Goal: Task Accomplishment & Management: Use online tool/utility

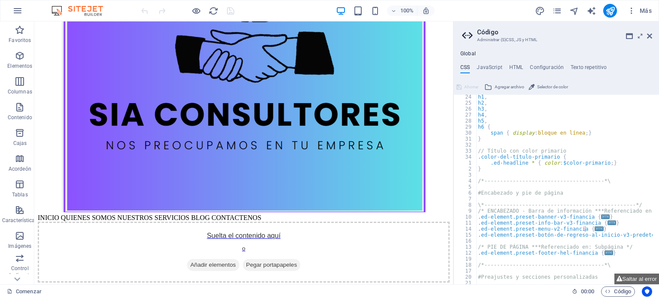
scroll to position [199, 0]
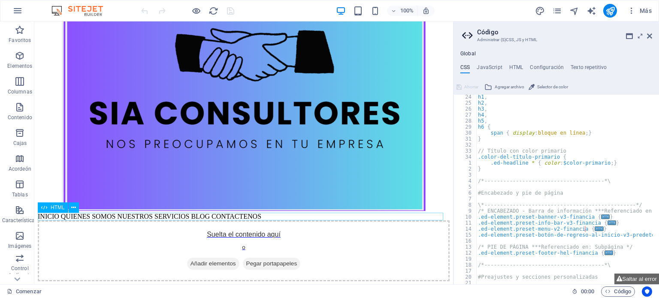
click at [101, 216] on div "INICIO QUIENES SOMOS NUESTROS SERVICIOS BLOG CONTACTENOS" at bounding box center [244, 217] width 412 height 8
click at [115, 217] on div "INICIO QUIENES SOMOS NUESTROS SERVICIOS BLOG CONTACTENOS" at bounding box center [244, 217] width 412 height 8
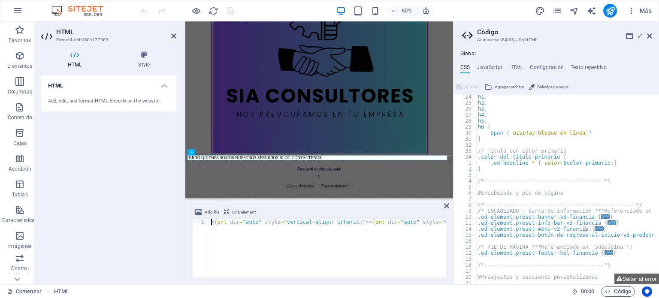
click at [115, 217] on div "HTML Add, edit, and format HTML directly on the website." at bounding box center [108, 177] width 135 height 202
click at [286, 285] on div "Agregar archivo Elemento de enlace <font dir="auto" style="vertical-align: inhe…" at bounding box center [319, 242] width 268 height 84
click at [335, 223] on div "< font dir = "auto" estilo = "alineación vertical: heredar;" > < font dir = "au…" at bounding box center [198, 253] width 495 height 69
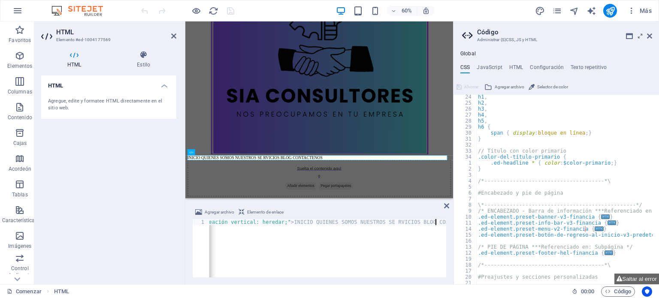
click at [436, 222] on div "< font dir = "auto" estilo = "alineación vertical: heredar;" > < font dir = "au…" at bounding box center [214, 253] width 527 height 69
click at [405, 262] on div "< font dir = "auto" estilo = "alineación vertical: heredar;" > < font dir = "au…" at bounding box center [171, 253] width 550 height 69
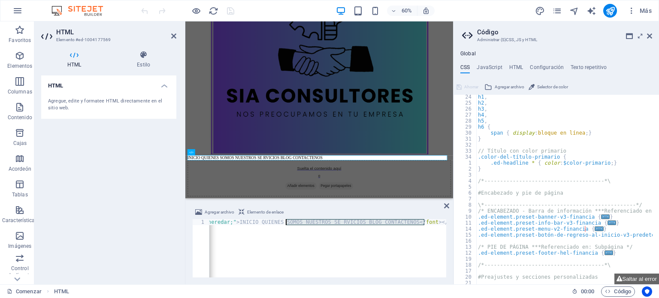
drag, startPoint x: 426, startPoint y: 222, endPoint x: 285, endPoint y: 225, distance: 141.3
click at [285, 225] on div "< font dir = "auto" estilo = "alineación vertical: heredar;" > < font dir = "au…" at bounding box center [172, 253] width 550 height 69
type textarea "<font dir="auto" style="vertical-align: inherit;"><font dir="auto" style="verti…"
click at [146, 58] on icon at bounding box center [144, 55] width 66 height 9
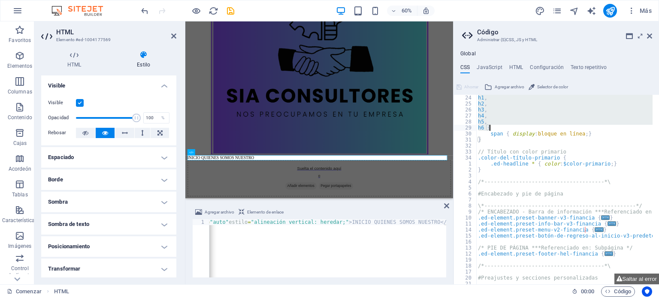
drag, startPoint x: 478, startPoint y: 97, endPoint x: 507, endPoint y: 130, distance: 43.5
click at [507, 130] on div "h1 , h2 , h3 , h4 , h5 , h6 { span { display : bloque en línea ; } } // Título …" at bounding box center [606, 192] width 258 height 195
click at [507, 130] on div "h1 , h2 , h3 , h4 , h5 , h6 { span { display : bloque en línea ; } } // Título …" at bounding box center [565, 190] width 176 height 190
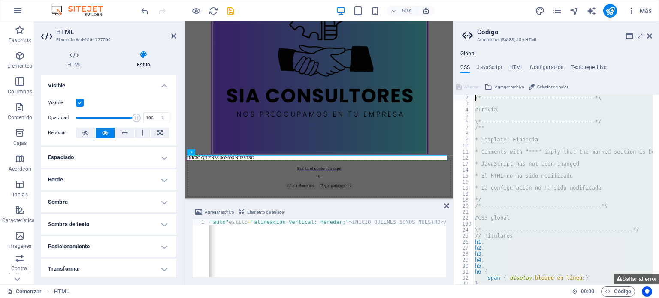
drag, startPoint x: 508, startPoint y: 143, endPoint x: 486, endPoint y: 125, distance: 28.6
click at [486, 125] on div "/*------------------------------------*\ #Trivia \*----------------------------…" at bounding box center [603, 192] width 258 height 195
type textarea "/**"
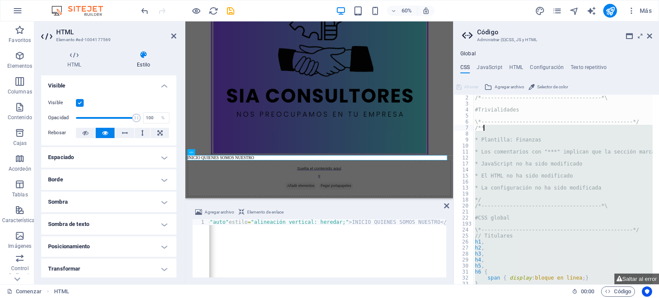
type textarea "* Comments with "***" imply that the marked section is being referenced somewhe…"
type textarea "* JavaScript has not been changed"
type textarea "* HTML has not been changed"
type textarea "* Config has not been changed"
type textarea "/*------------------------------------*\"
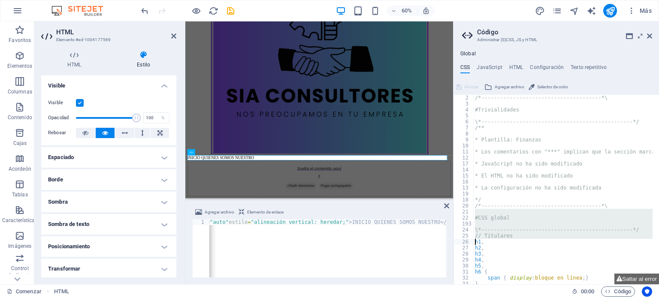
drag, startPoint x: 487, startPoint y: 211, endPoint x: 476, endPoint y: 240, distance: 30.7
click at [476, 240] on div "/*--------------------------------------*\ #Trivialidades \*-------------------…" at bounding box center [603, 192] width 258 height 195
click at [476, 240] on div "/*--------------------------------------*\ #Trivialidades \*-------------------…" at bounding box center [563, 190] width 179 height 190
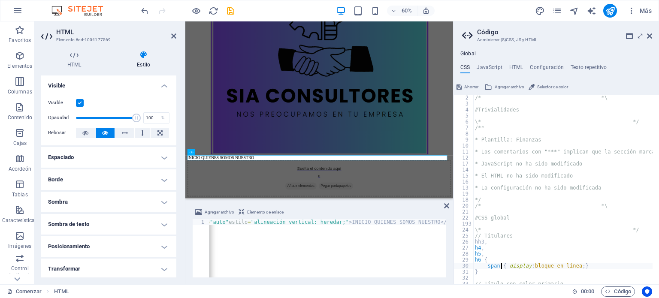
drag, startPoint x: 480, startPoint y: 241, endPoint x: 502, endPoint y: 268, distance: 35.4
click at [502, 268] on div "/*--------------------------------------*\ #Trivialidades \*-------------------…" at bounding box center [603, 192] width 258 height 195
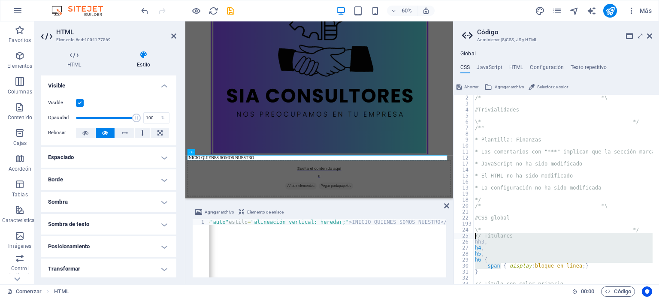
drag, startPoint x: 502, startPoint y: 268, endPoint x: 473, endPoint y: 237, distance: 42.9
click at [473, 237] on div "span { display: inline-block; } 2 3 4 5 6 7 8 9 10 11 12 17 14 15 16 13 19 18 2…" at bounding box center [557, 190] width 206 height 190
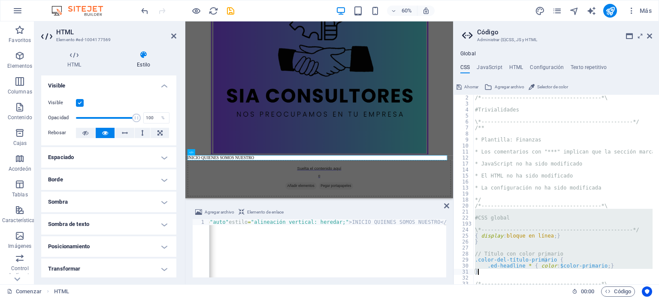
drag, startPoint x: 477, startPoint y: 213, endPoint x: 565, endPoint y: 270, distance: 105.7
click at [565, 270] on div "/*--------------------------------------*\ #Trivialidades \*-------------------…" at bounding box center [603, 192] width 258 height 195
click at [565, 270] on div "/*--------------------------------------*\ #Trivialidades \*-------------------…" at bounding box center [563, 190] width 179 height 190
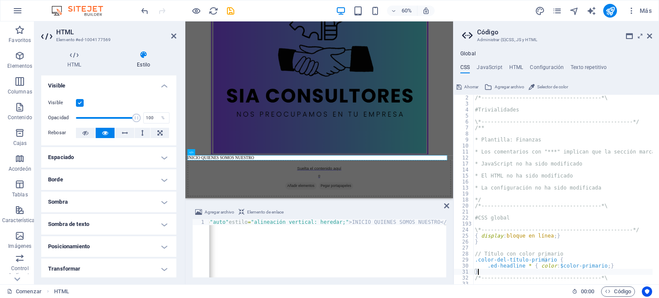
click at [565, 270] on div "/*--------------------------------------*\ #Trivialidades \*-------------------…" at bounding box center [603, 192] width 258 height 195
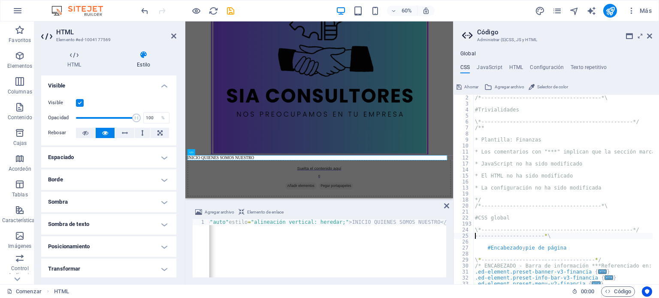
type textarea "\*------------------------------------*----------------------*\"
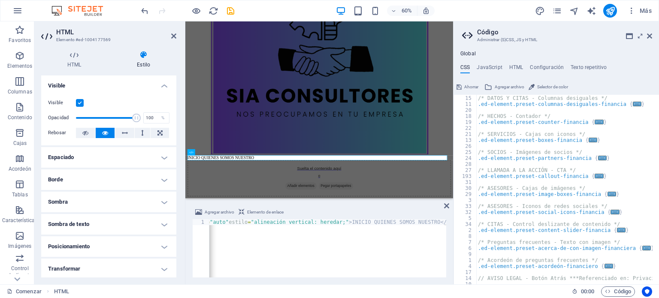
scroll to position [309, 0]
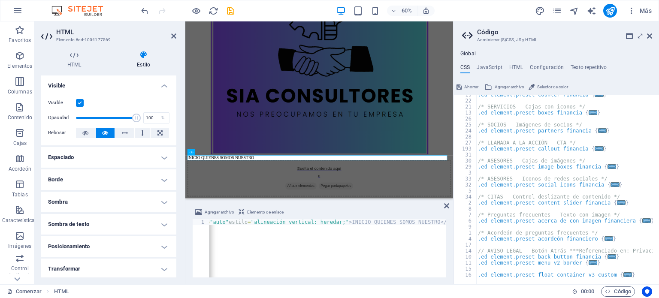
click at [178, 182] on div "HTML Estilo HTML Agregue, edite y formatee HTML directamente en el sitio web. P…" at bounding box center [108, 164] width 149 height 241
click at [90, 7] on img at bounding box center [81, 11] width 64 height 10
click at [155, 132] on button at bounding box center [160, 133] width 18 height 10
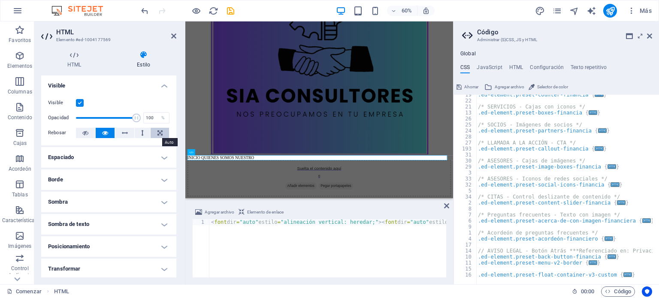
click at [155, 132] on button at bounding box center [160, 133] width 18 height 10
drag, startPoint x: 155, startPoint y: 132, endPoint x: 174, endPoint y: 39, distance: 94.6
click at [174, 39] on aside "HTML Elemento #ed-1004177569 HTML Estilo HTML Agregue, edite y formatee HTML di…" at bounding box center [109, 152] width 151 height 263
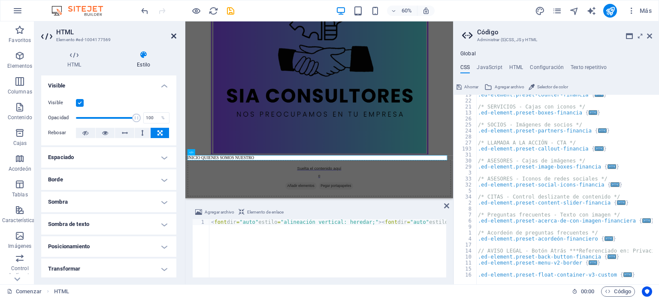
click at [174, 39] on icon at bounding box center [173, 36] width 5 height 7
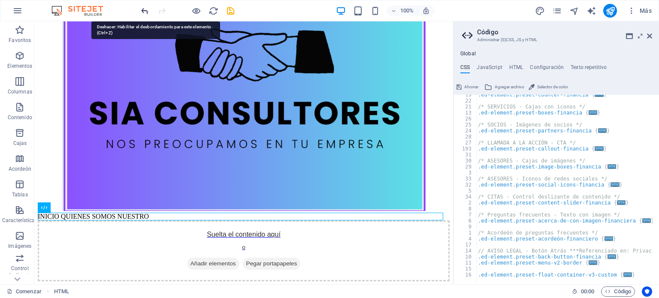
click at [143, 10] on icon "deshacer" at bounding box center [145, 11] width 10 height 10
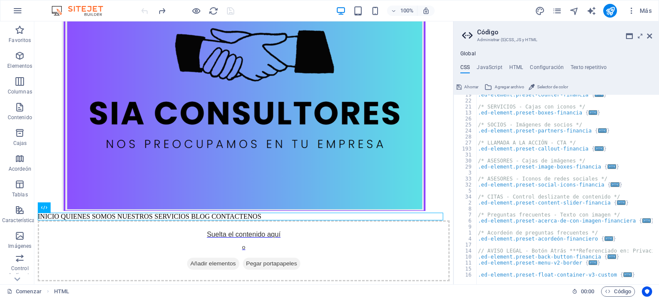
click at [143, 10] on div at bounding box center [188, 11] width 96 height 14
click at [650, 7] on font "Más" at bounding box center [646, 10] width 12 height 7
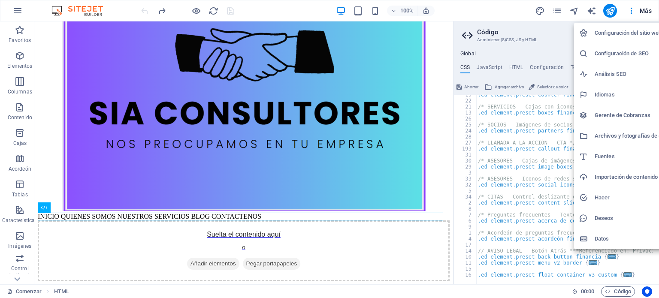
click at [635, 30] on font "Configuración del sitio web" at bounding box center [628, 33] width 67 height 6
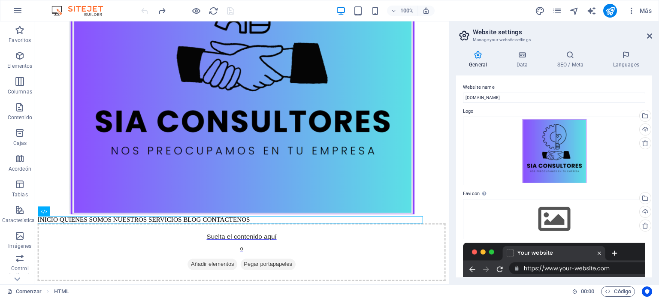
scroll to position [185, 0]
drag, startPoint x: 635, startPoint y: 30, endPoint x: 597, endPoint y: 68, distance: 53.4
click at [597, 68] on aside "Configuración del sitio web Administrar la configuración de su sitio web Genera…" at bounding box center [554, 152] width 210 height 263
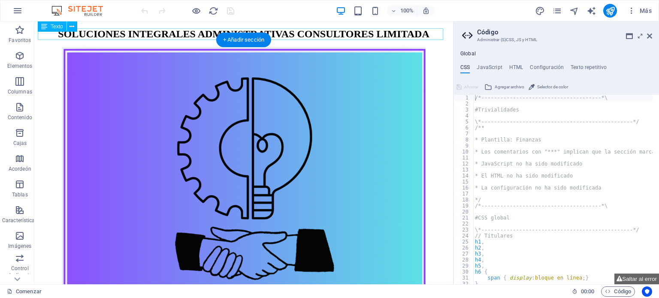
click at [318, 30] on div "SOLUCIONES INTEGRALES ADMINISTRATIVAS CONSULTORES LIMITADA" at bounding box center [244, 34] width 412 height 12
click at [74, 28] on button at bounding box center [72, 26] width 10 height 10
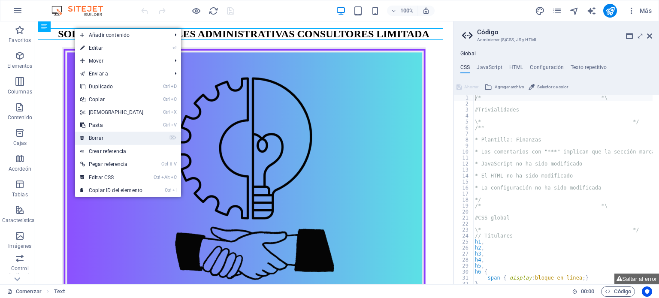
click at [105, 142] on link "⌦ Borrar" at bounding box center [112, 138] width 74 height 13
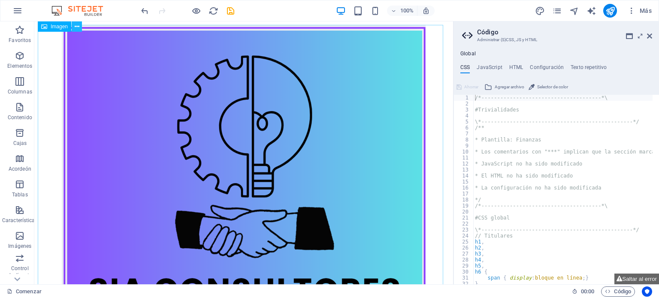
click at [75, 29] on icon at bounding box center [77, 26] width 5 height 9
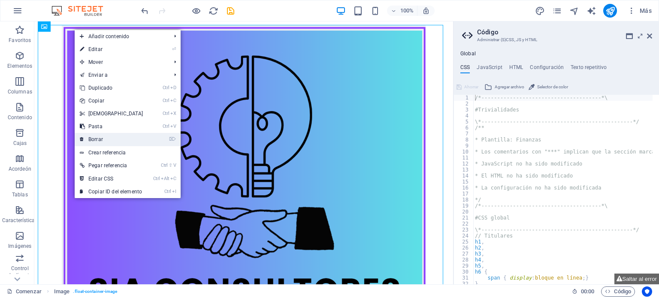
click at [97, 142] on font "Borrar" at bounding box center [95, 140] width 15 height 6
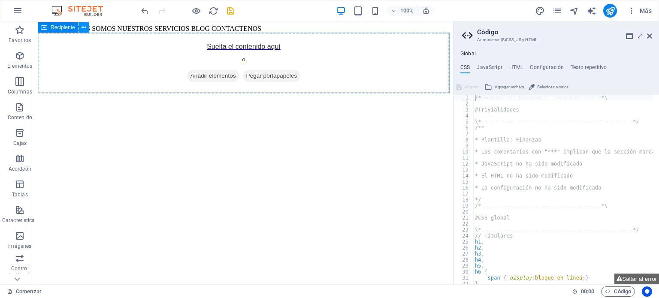
click at [84, 28] on icon at bounding box center [84, 27] width 5 height 9
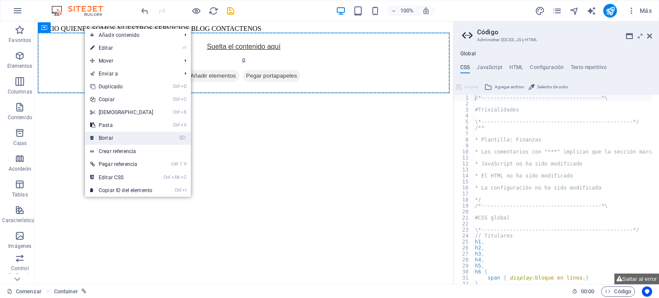
click at [104, 135] on font "Borrar" at bounding box center [106, 138] width 15 height 6
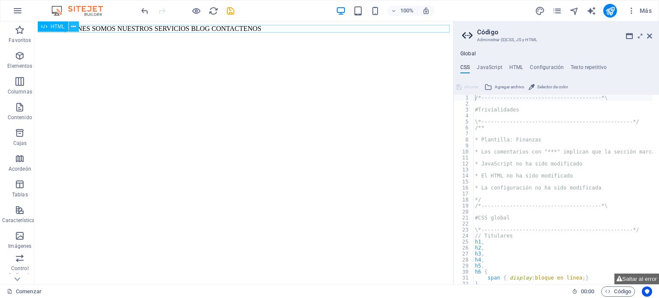
click at [75, 26] on icon at bounding box center [73, 26] width 5 height 9
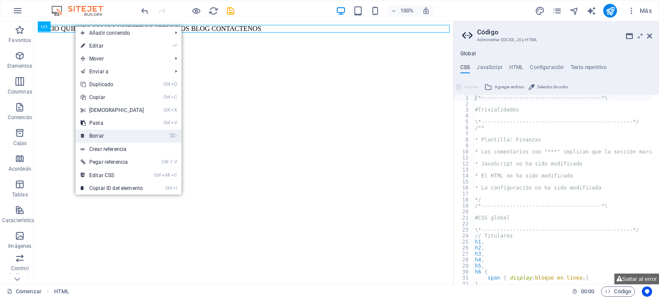
click at [103, 135] on font "Borrar" at bounding box center [96, 136] width 15 height 6
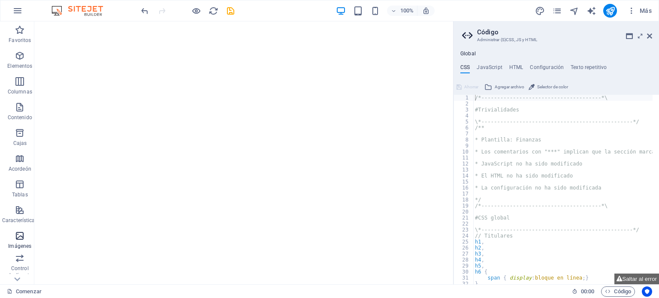
click at [20, 240] on icon "button" at bounding box center [20, 236] width 10 height 10
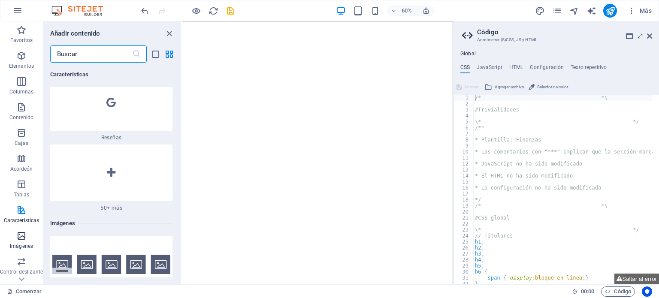
scroll to position [8546, 0]
click at [136, 255] on img at bounding box center [111, 264] width 118 height 19
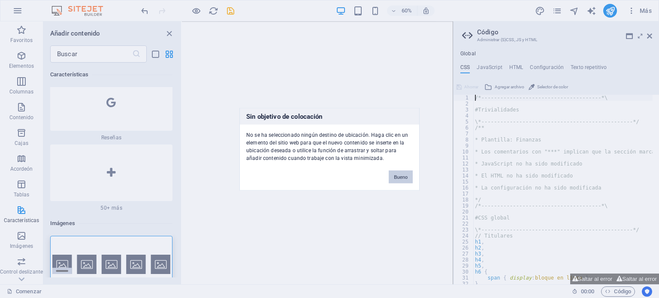
click at [396, 175] on font "Bueno" at bounding box center [401, 176] width 14 height 5
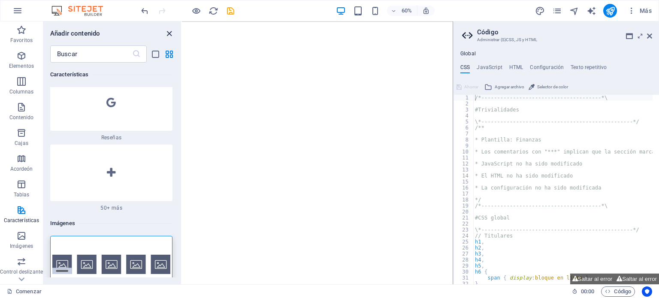
click at [171, 33] on icon "cerrar panel" at bounding box center [169, 34] width 10 height 10
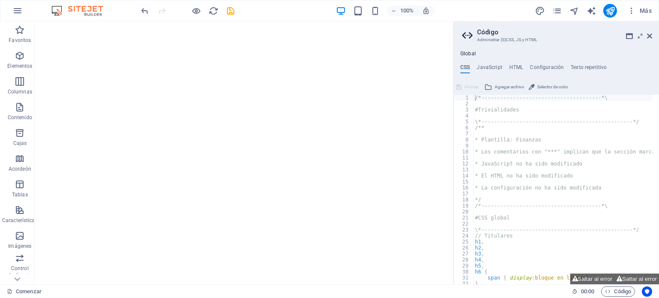
drag, startPoint x: 55, startPoint y: 81, endPoint x: 118, endPoint y: 52, distance: 69.7
click at [21, 55] on icon "button" at bounding box center [20, 56] width 10 height 10
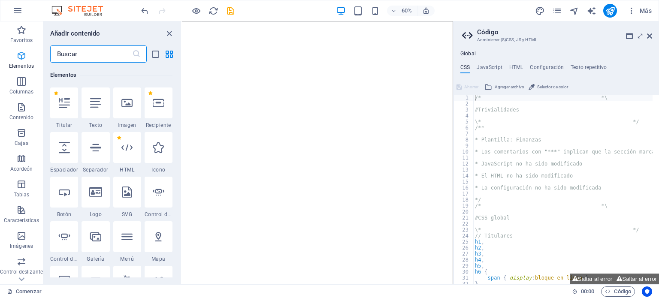
scroll to position [232, 0]
click at [128, 106] on icon at bounding box center [126, 102] width 11 height 11
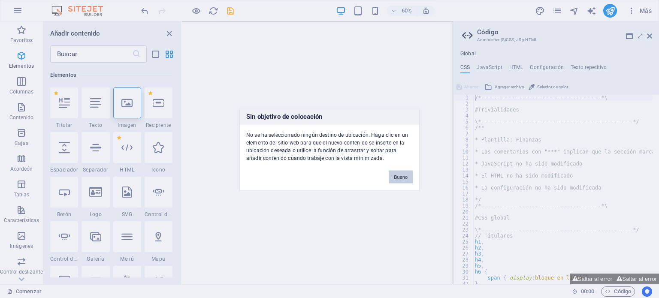
click at [400, 175] on font "Bueno" at bounding box center [401, 176] width 14 height 5
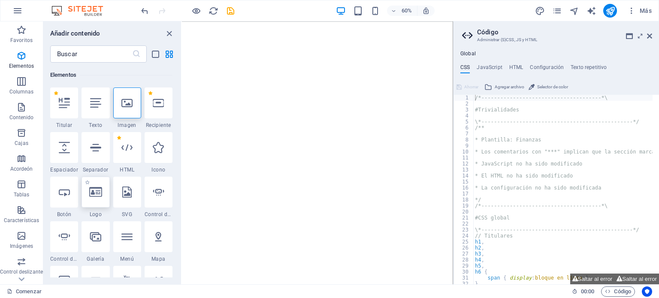
click at [92, 193] on icon at bounding box center [95, 192] width 13 height 11
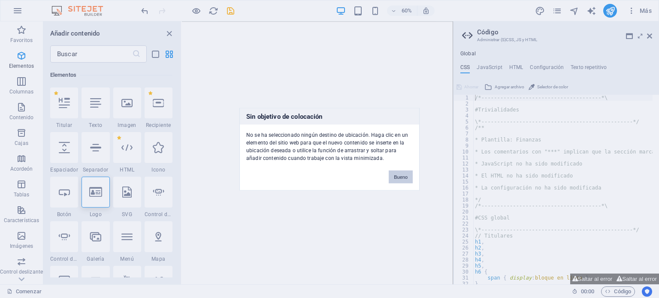
click at [402, 175] on font "Bueno" at bounding box center [401, 176] width 14 height 5
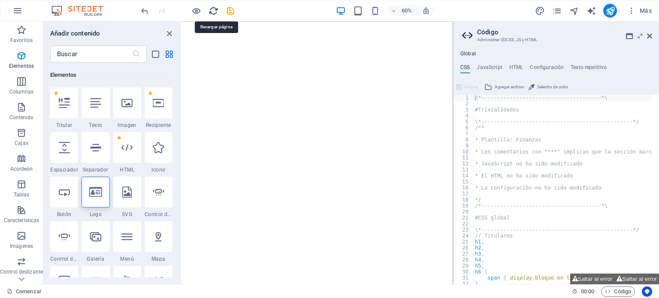
click at [210, 9] on icon "recargar" at bounding box center [214, 11] width 10 height 10
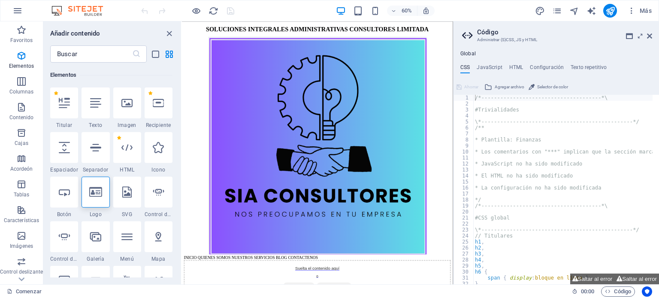
scroll to position [0, 0]
click at [513, 32] on div "SOLUCIONES INTEGRALES ADMINISTRATIVAS CONSULTORES LIMITADA" at bounding box center [407, 34] width 445 height 12
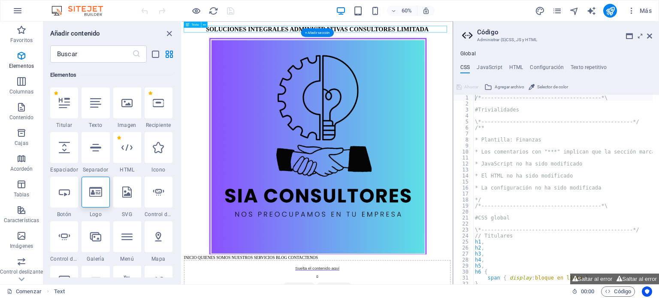
drag, startPoint x: 219, startPoint y: 34, endPoint x: 264, endPoint y: 37, distance: 44.3
click at [264, 37] on div "SOLUCIONES INTEGRALES ADMINISTRATIVAS CONSULTORES LIMITADA" at bounding box center [407, 34] width 445 height 12
click at [204, 23] on icon at bounding box center [204, 25] width 3 height 6
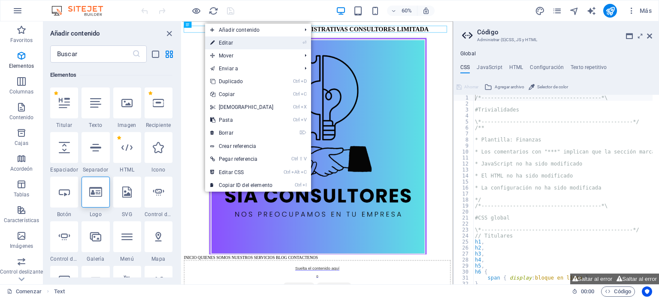
click at [228, 43] on font "Editar" at bounding box center [226, 43] width 14 height 6
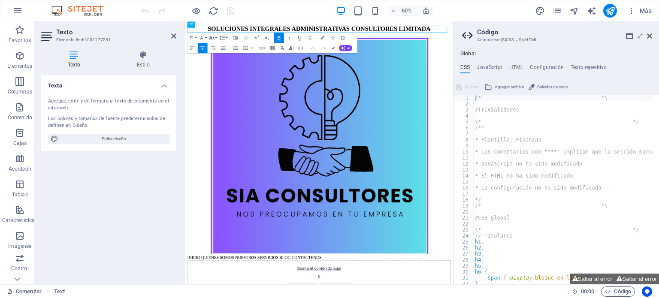
click at [215, 39] on icon "button" at bounding box center [212, 38] width 6 height 6
click at [210, 83] on link "48" at bounding box center [209, 84] width 18 height 8
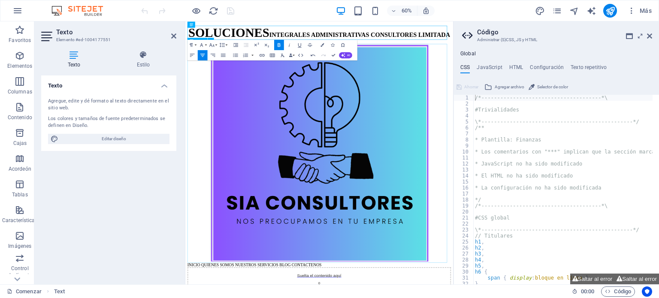
click at [225, 124] on figure at bounding box center [409, 241] width 440 height 365
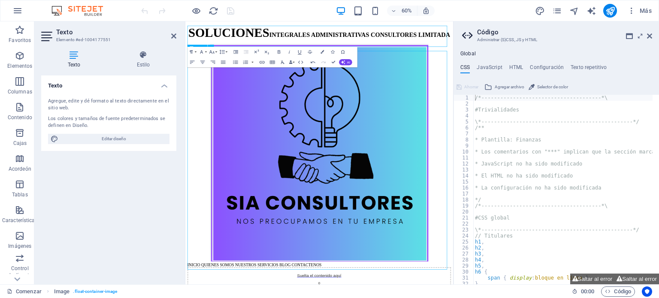
click at [225, 124] on figure at bounding box center [409, 241] width 440 height 365
select select "px"
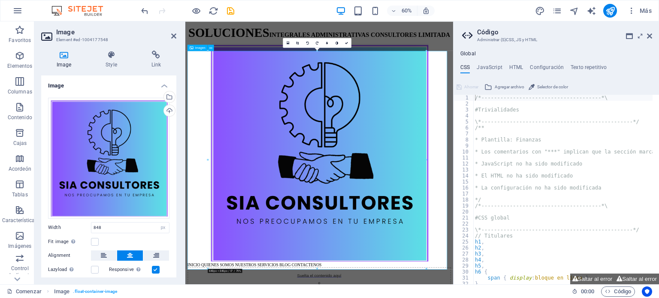
click at [225, 124] on figure at bounding box center [409, 241] width 440 height 365
click at [332, 23] on html "SOLUCIONES INTEGRALES ADMINISTRATIVAS CONSULTORES LIMITADA INICIO QUIENES SOMOS…" at bounding box center [408, 258] width 446 height 474
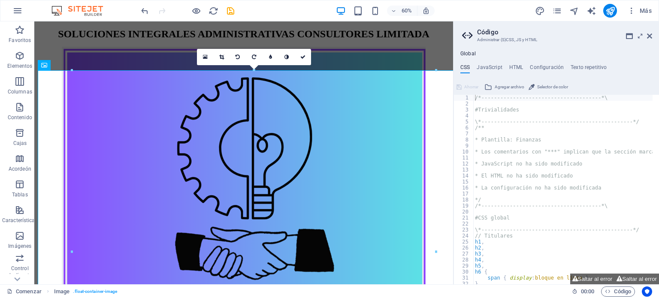
scroll to position [0, 0]
click at [204, 104] on img at bounding box center [244, 228] width 364 height 363
click at [338, 33] on font "SOLUCIONES INTEGRALES ADMINISTRATIVAS CONSULTORES LIMITADA" at bounding box center [244, 33] width 372 height 11
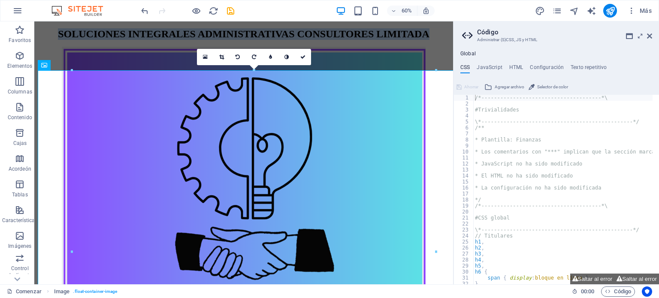
drag, startPoint x: 56, startPoint y: 33, endPoint x: 426, endPoint y: 37, distance: 370.1
click at [426, 37] on p "SOLUCIONES INTEGRALES ADMINISTRATIVAS CONSULTORES LIMITADA" at bounding box center [244, 34] width 412 height 12
drag, startPoint x: 91, startPoint y: 12, endPoint x: 146, endPoint y: 12, distance: 55.0
click at [146, 12] on icon "deshacer" at bounding box center [145, 11] width 10 height 10
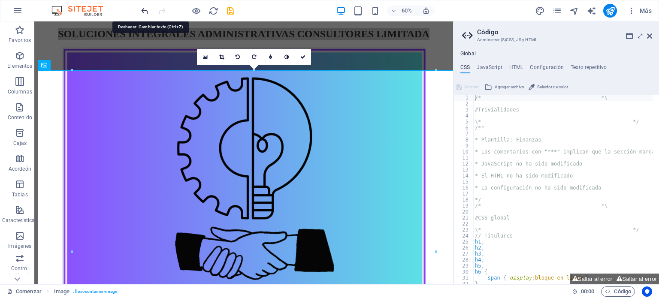
click at [146, 12] on icon "deshacer" at bounding box center [145, 11] width 10 height 10
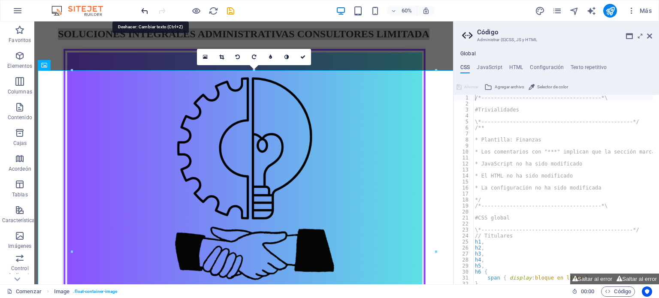
click at [146, 12] on icon "deshacer" at bounding box center [145, 11] width 10 height 10
drag, startPoint x: 180, startPoint y: 34, endPoint x: 134, endPoint y: 86, distance: 69.3
click at [134, 86] on img at bounding box center [244, 228] width 364 height 363
click at [78, 66] on icon at bounding box center [77, 65] width 5 height 9
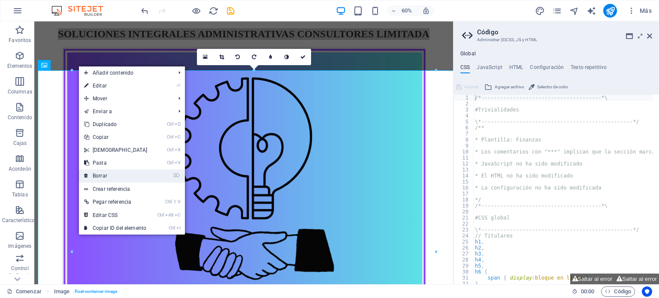
click at [101, 179] on link "⌦ Borrar" at bounding box center [116, 176] width 74 height 13
click at [102, 176] on font "Borrar" at bounding box center [100, 176] width 15 height 6
click at [100, 176] on font "Borrar" at bounding box center [100, 176] width 15 height 6
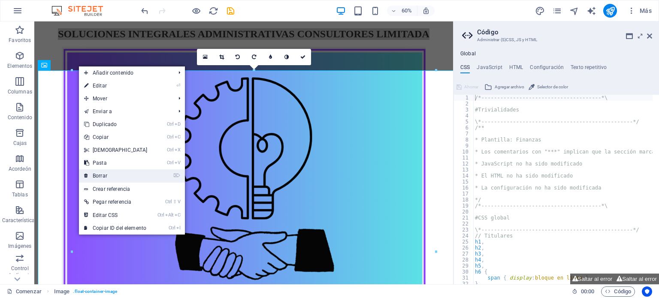
click at [100, 176] on font "Borrar" at bounding box center [100, 176] width 15 height 6
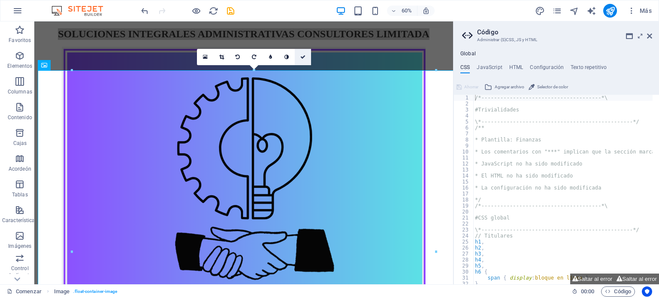
click at [306, 56] on icon at bounding box center [303, 57] width 5 height 5
click at [303, 57] on icon at bounding box center [303, 57] width 5 height 5
click at [252, 65] on div "16:10 16:9 4:3 1:1 1:2 0" at bounding box center [254, 57] width 114 height 16
click at [202, 55] on link at bounding box center [205, 57] width 16 height 16
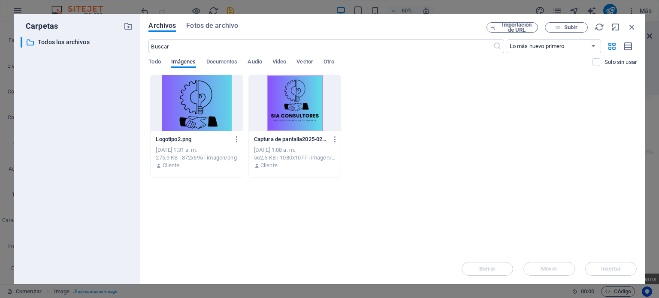
drag, startPoint x: 202, startPoint y: 55, endPoint x: 126, endPoint y: 171, distance: 139.1
click at [126, 171] on div "​ All files Todos los archivos" at bounding box center [77, 157] width 112 height 241
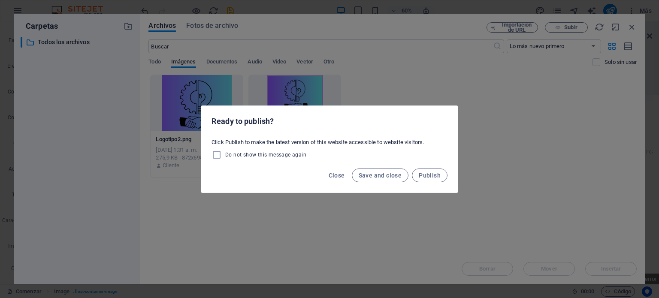
click at [361, 30] on div "Ready to publish? Click Publish to make the latest version of this website acce…" at bounding box center [329, 149] width 659 height 298
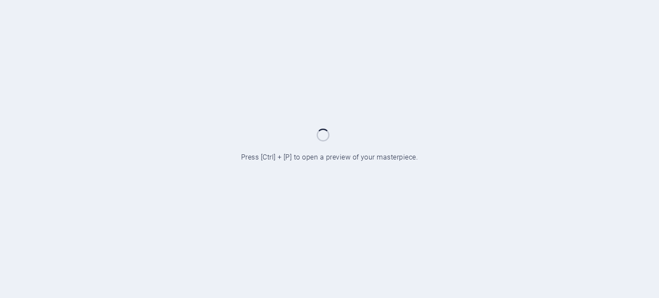
drag, startPoint x: 0, startPoint y: 0, endPoint x: 510, endPoint y: 200, distance: 547.7
click at [510, 200] on div at bounding box center [329, 149] width 659 height 298
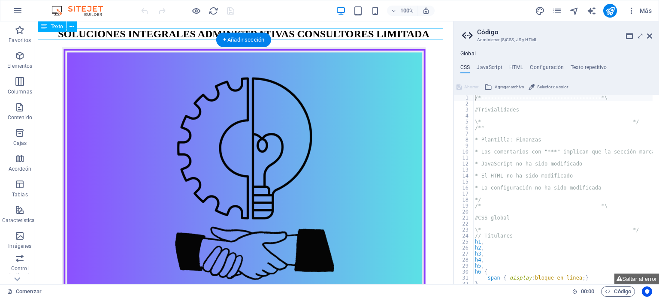
click at [68, 37] on div "SOLUCIONES INTEGRALES ADMINISTRATIVAS CONSULTORES LIMITADA" at bounding box center [244, 34] width 412 height 12
click at [42, 25] on icon at bounding box center [44, 26] width 6 height 10
click at [72, 27] on icon at bounding box center [72, 26] width 5 height 9
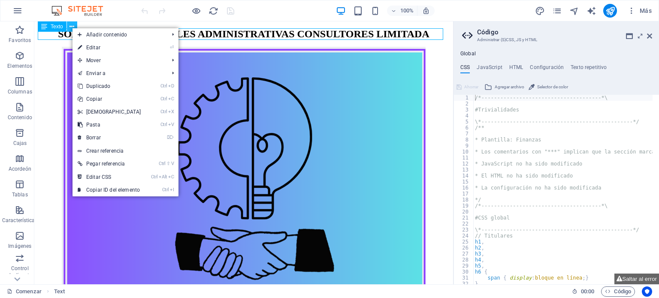
click at [72, 27] on icon at bounding box center [72, 26] width 5 height 9
click at [87, 48] on font "Editar" at bounding box center [93, 48] width 14 height 6
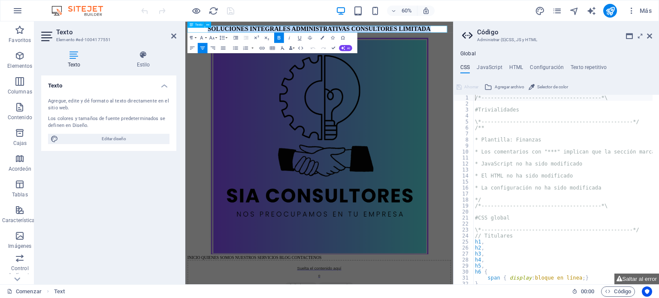
drag, startPoint x: 213, startPoint y: 34, endPoint x: 601, endPoint y: 36, distance: 388.1
click at [601, 36] on p "SOLUCIONES INTEGRALES ADMINISTRATIVAS CONSULTORES LIMITADA" at bounding box center [409, 34] width 440 height 12
click at [218, 37] on div "Formato de párrafo Normal Título 1 Título 2 Título 3 Título 4 Título 5 Título 6…" at bounding box center [208, 38] width 41 height 10
click at [215, 37] on button "Tamaño de fuente" at bounding box center [213, 38] width 10 height 10
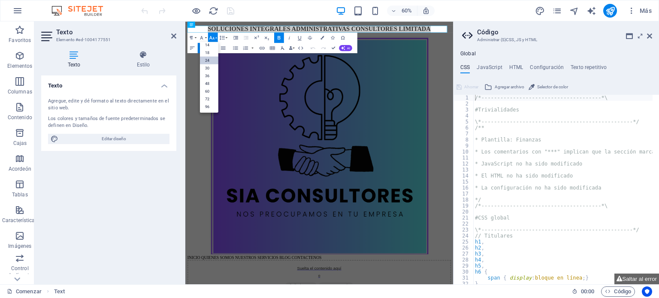
scroll to position [69, 0]
click at [210, 81] on link "48" at bounding box center [209, 84] width 18 height 8
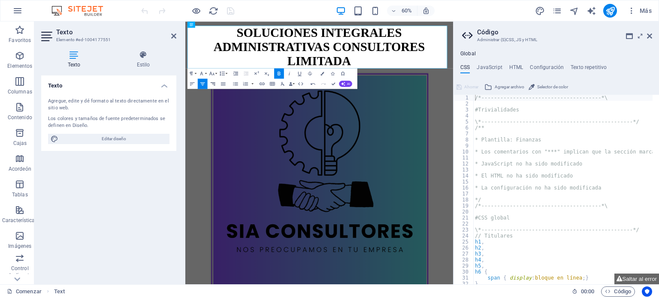
click at [210, 81] on icon "button" at bounding box center [213, 84] width 6 height 6
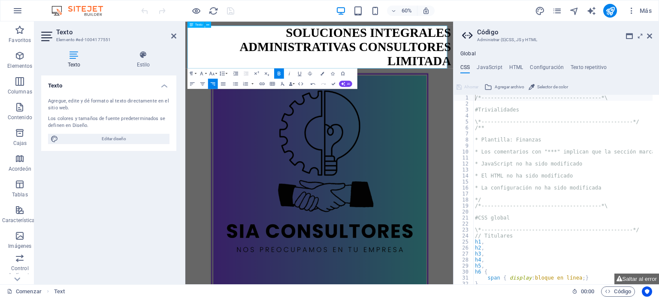
drag, startPoint x: 396, startPoint y: 102, endPoint x: 433, endPoint y: 79, distance: 43.7
click at [203, 84] on icon "button" at bounding box center [202, 83] width 5 height 3
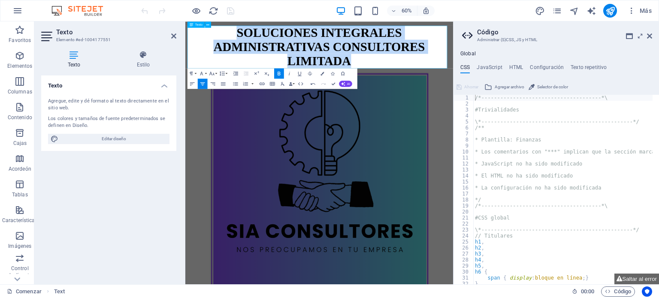
drag, startPoint x: 471, startPoint y: 87, endPoint x: 232, endPoint y: 40, distance: 243.7
click at [232, 40] on p "SOLUCIONES INTEGRALES ADMINISTRATIVAS CONSULTORES LIMITADA" at bounding box center [409, 63] width 440 height 71
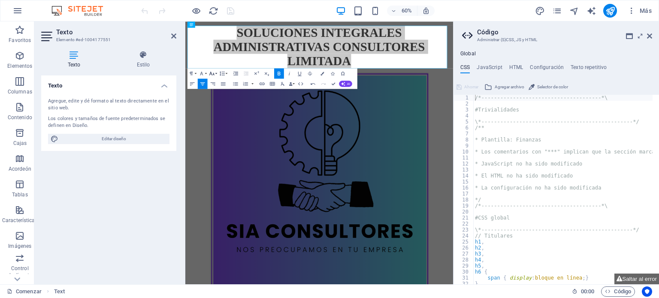
click at [212, 75] on icon "button" at bounding box center [212, 73] width 6 height 6
click at [144, 216] on div "Texto Agregue, edite y dé formato al texto directamente en el sitio web. Los co…" at bounding box center [108, 177] width 135 height 202
click at [213, 77] on button "Tamaño de fuente" at bounding box center [213, 73] width 10 height 10
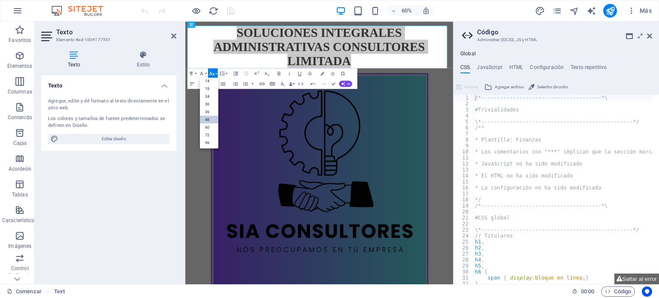
click at [213, 77] on button "Tamaño de fuente" at bounding box center [213, 73] width 10 height 10
click at [211, 69] on button "Tamaño de fuente" at bounding box center [213, 73] width 10 height 10
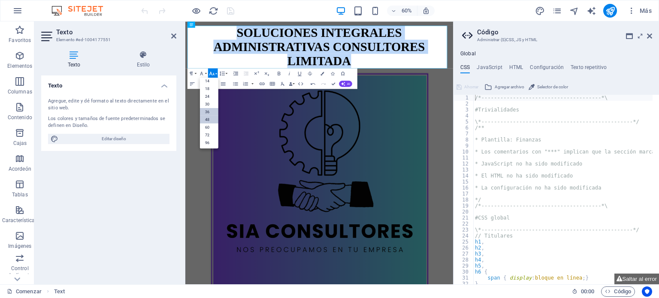
click at [208, 110] on font "36" at bounding box center [207, 111] width 4 height 5
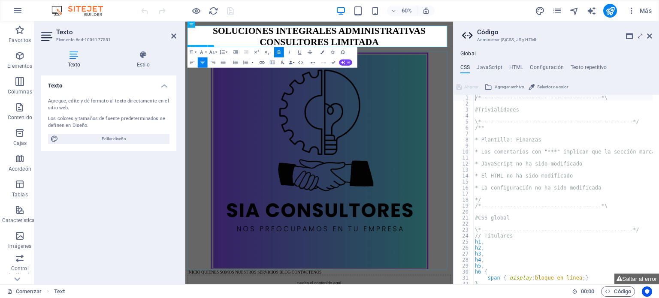
click at [557, 218] on figure at bounding box center [409, 253] width 440 height 365
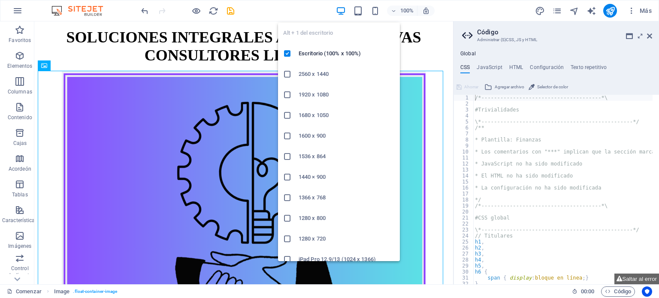
click at [340, 8] on icon "button" at bounding box center [341, 11] width 10 height 10
click at [340, 11] on icon "button" at bounding box center [341, 11] width 10 height 10
click at [317, 74] on font "2560 x 1440" at bounding box center [314, 74] width 30 height 6
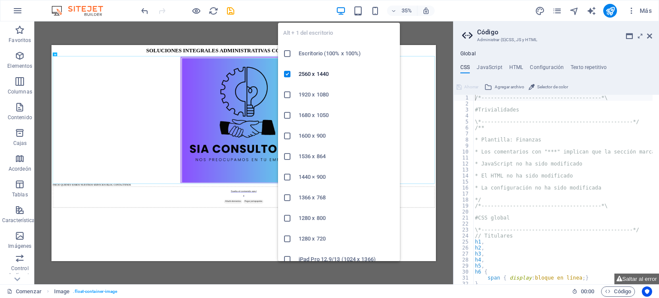
click at [322, 55] on font "Escritorio (100% x 100%)" at bounding box center [330, 53] width 62 height 6
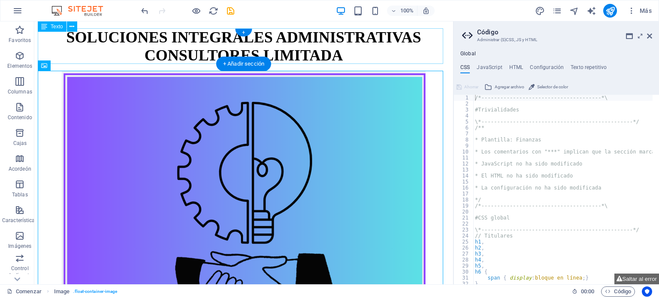
drag, startPoint x: 356, startPoint y: 77, endPoint x: 317, endPoint y: 61, distance: 42.0
click at [317, 61] on div "SOLUCIONES INTEGRALES ADMINISTRATIVAS CONSULTORES LIMITADA" at bounding box center [244, 46] width 412 height 36
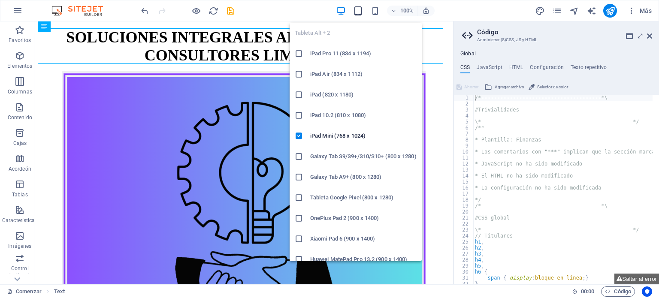
click at [361, 12] on icon "button" at bounding box center [358, 11] width 10 height 10
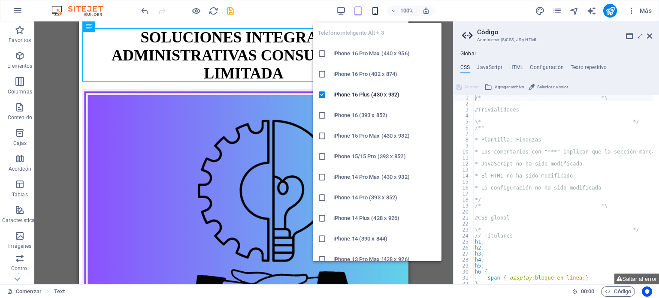
drag, startPoint x: 361, startPoint y: 12, endPoint x: 380, endPoint y: 9, distance: 19.1
click at [380, 9] on div "100%" at bounding box center [385, 11] width 99 height 14
click at [380, 9] on icon "button" at bounding box center [376, 11] width 10 height 10
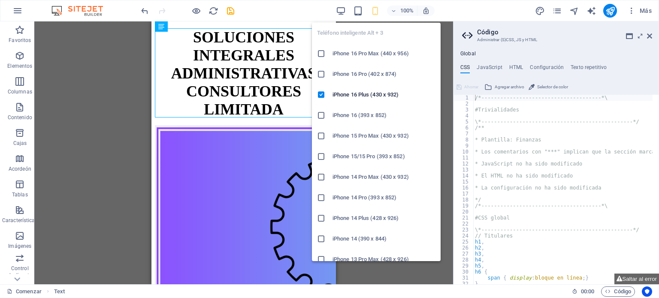
click at [380, 9] on icon "button" at bounding box center [376, 11] width 10 height 10
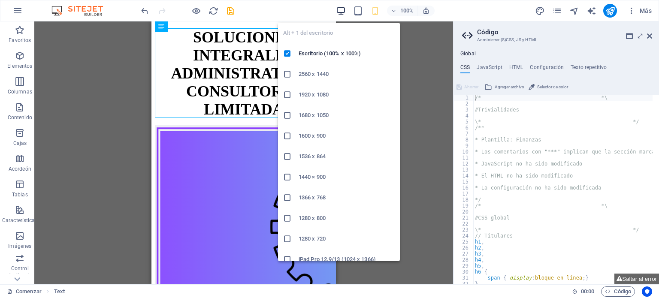
click at [339, 10] on icon "button" at bounding box center [341, 11] width 10 height 10
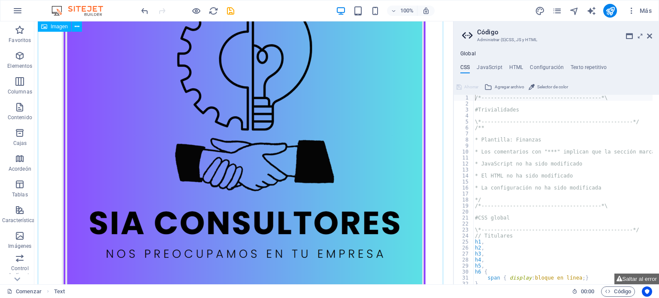
scroll to position [223, 0]
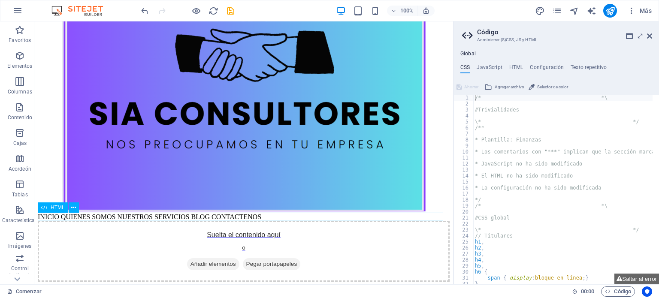
click at [258, 217] on div "INICIO QUIENES SOMOS NUESTROS SERVICIOS BLOG CONTACTENOS" at bounding box center [244, 217] width 412 height 8
click at [71, 207] on icon at bounding box center [73, 207] width 5 height 9
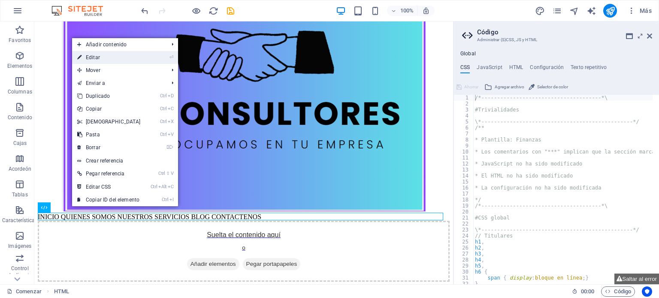
click at [115, 60] on link "⏎ Editar" at bounding box center [109, 57] width 74 height 13
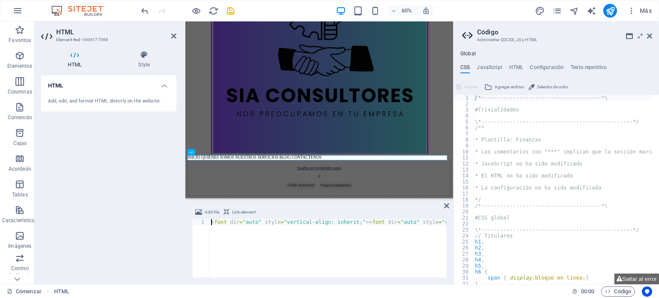
scroll to position [191, 0]
click at [361, 246] on div "INICIO QUIENES SOMOS NUESTROS SERVICIOS BLOG CONTACTENOS" at bounding box center [409, 250] width 440 height 8
click at [363, 247] on div "INICIO QUIENES SOMOS NUESTROS SERVICIOS BLOG CONTACTENOS" at bounding box center [409, 250] width 440 height 8
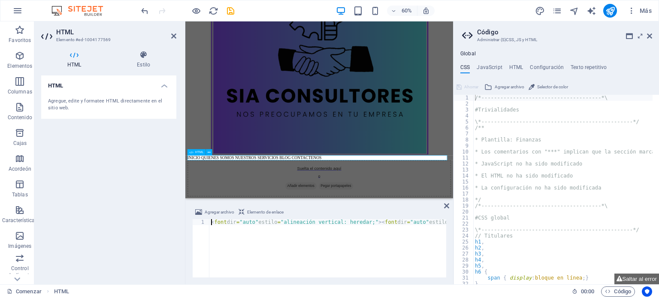
click at [363, 247] on div "INICIO QUIENES SOMOS NUESTROS SERVICIOS BLOG CONTACTENOS" at bounding box center [409, 250] width 440 height 8
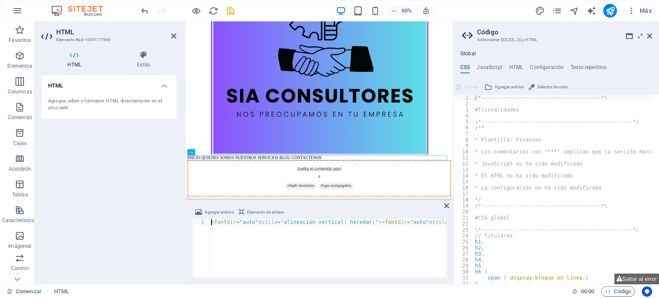
drag, startPoint x: 363, startPoint y: 247, endPoint x: 121, endPoint y: 88, distance: 290.1
click at [185, 88] on html "SOLUCIONES INTEGRALES ADMINISTRATIVAS CONSULTORES LIMITADA INICIO QUIENES SOMOS…" at bounding box center [408, 74] width 446 height 487
drag, startPoint x: 143, startPoint y: 56, endPoint x: 150, endPoint y: 65, distance: 11.6
click at [143, 56] on icon at bounding box center [144, 55] width 66 height 9
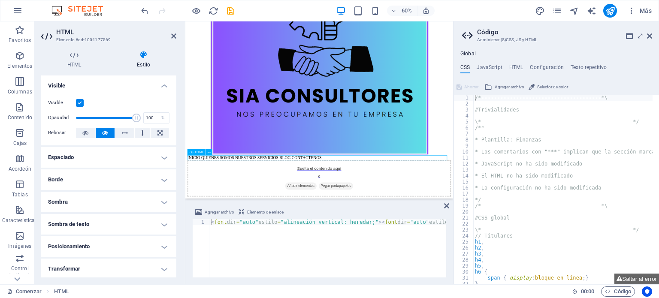
click at [412, 249] on div "INICIO QUIENES SOMOS NUESTROS SERVICIOS BLOG CONTACTENOS" at bounding box center [409, 250] width 440 height 8
click at [227, 234] on figure at bounding box center [409, 63] width 440 height 365
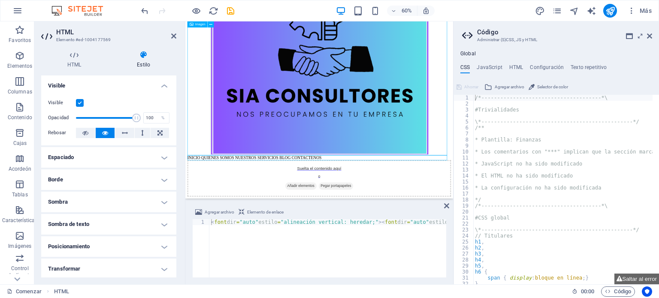
select select "px"
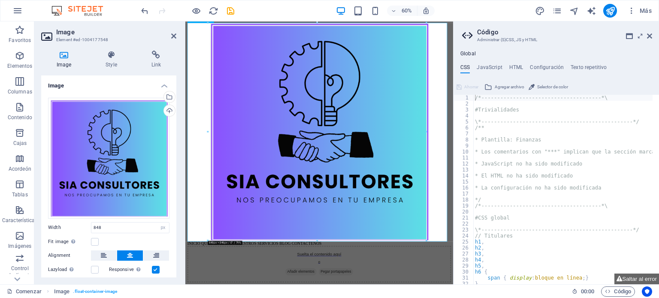
scroll to position [47, 0]
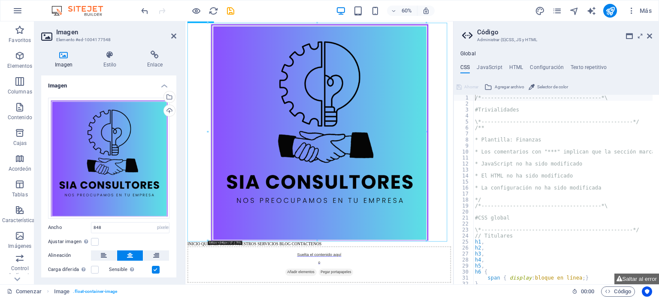
drag, startPoint x: 227, startPoint y: 234, endPoint x: 274, endPoint y: 334, distance: 111.2
click at [274, 298] on figure at bounding box center [409, 206] width 440 height 365
click at [208, 238] on div at bounding box center [208, 132] width 2 height 218
click at [221, 298] on figure at bounding box center [409, 206] width 440 height 365
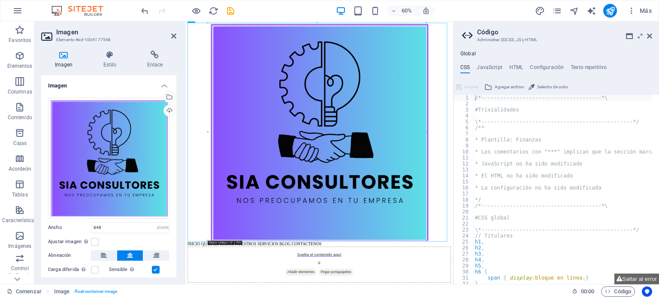
click at [210, 240] on div at bounding box center [317, 241] width 219 height 2
click at [208, 242] on font "Recipiente" at bounding box center [202, 243] width 15 height 3
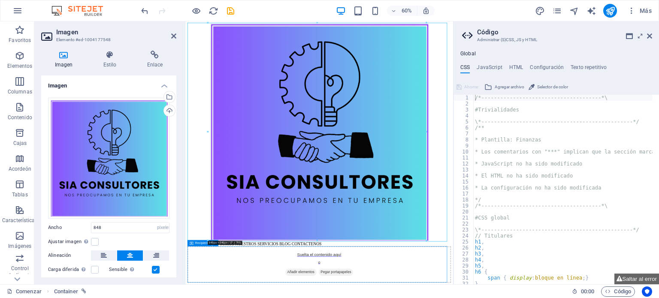
scroll to position [223, 0]
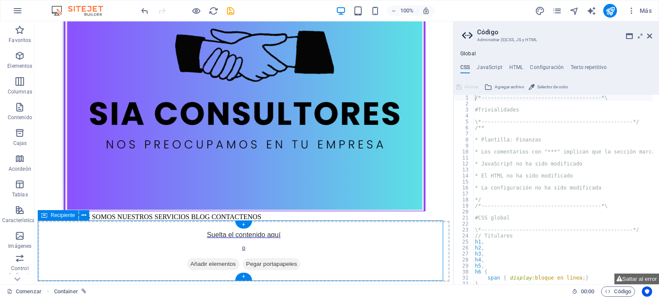
click at [208, 242] on div "Suelta el contenido aquí o Añadir elementos Pegar portapapeles" at bounding box center [244, 251] width 412 height 61
click at [70, 207] on button at bounding box center [74, 208] width 10 height 10
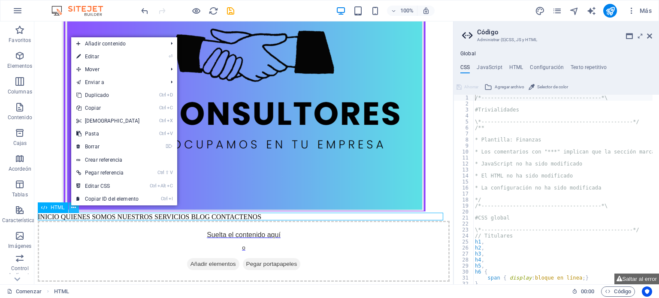
click at [70, 207] on button at bounding box center [74, 208] width 10 height 10
click at [118, 55] on link "⏎ Editar" at bounding box center [108, 56] width 74 height 13
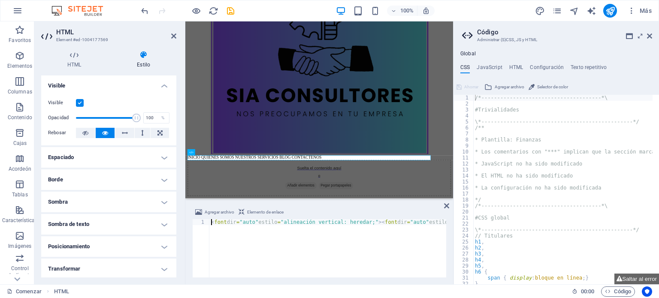
scroll to position [191, 0]
click at [160, 158] on h4 "Espaciado" at bounding box center [108, 157] width 135 height 21
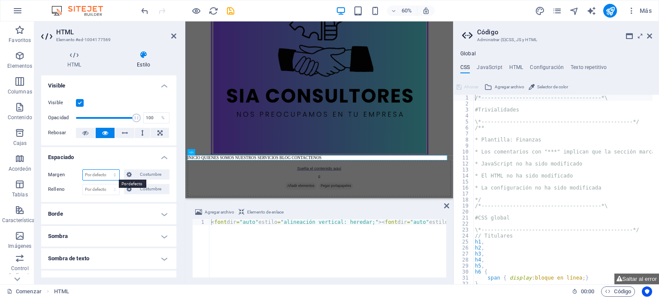
click at [114, 174] on select "Por defecto auto píxeles % movimiento rápido del ojo Volkswagen vh Costumbre" at bounding box center [101, 175] width 36 height 10
click at [83, 170] on select "Por defecto auto píxeles % movimiento rápido del ojo Volkswagen vh Costumbre" at bounding box center [101, 175] width 36 height 10
select select "DISABLED_OPTION_VALUE"
click at [127, 194] on icon at bounding box center [129, 189] width 5 height 10
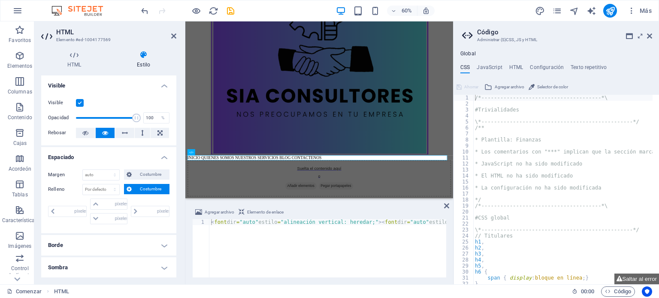
click at [127, 194] on icon at bounding box center [129, 189] width 5 height 10
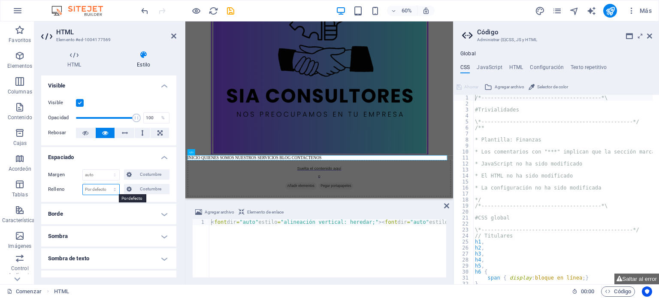
click at [116, 188] on select "Por defecto píxeles movimiento rápido del ojo % vh Volkswagen Costumbre" at bounding box center [101, 190] width 36 height 10
click at [83, 185] on select "Por defecto píxeles movimiento rápido del ojo % vh Volkswagen Costumbre" at bounding box center [101, 190] width 36 height 10
select select "DISABLED_OPTION_VALUE"
click at [150, 177] on span "Costumbre" at bounding box center [150, 175] width 33 height 10
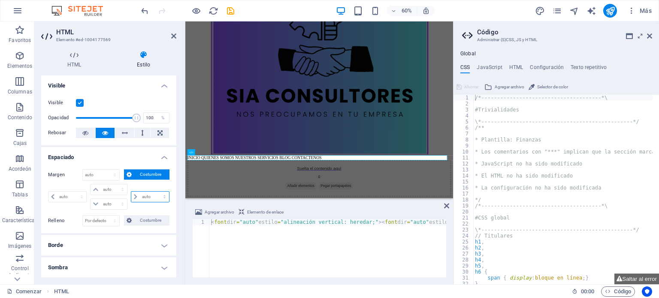
click at [149, 195] on select "auto píxeles % movimiento rápido del ojo Volkswagen vh" at bounding box center [150, 197] width 38 height 10
select select "%"
click at [155, 192] on select "auto píxeles % movimiento rápido del ojo Volkswagen vh" at bounding box center [150, 197] width 38 height 10
type input "100"
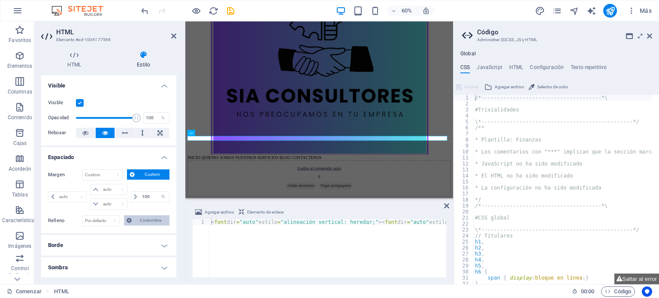
scroll to position [223, 0]
click at [160, 225] on span "Costumbre" at bounding box center [150, 221] width 33 height 10
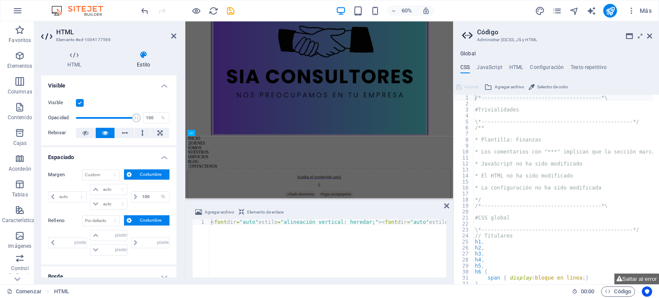
click at [160, 225] on span "Costumbre" at bounding box center [150, 221] width 33 height 10
click at [160, 223] on span "Costumbre" at bounding box center [150, 221] width 33 height 10
click at [282, 228] on div "< font dir = "auto" estilo = "alineación vertical: heredar;" > < font dir = "au…" at bounding box center [457, 253] width 495 height 69
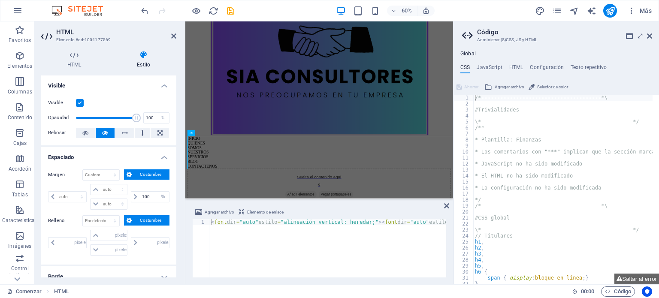
scroll to position [0, 258]
click at [282, 228] on div "< font dir = "auto" estilo = "alineación vertical: heredar;" > < font dir = "au…" at bounding box center [198, 253] width 495 height 69
click at [124, 132] on icon at bounding box center [125, 133] width 6 height 10
click at [122, 150] on h4 "Espaciado" at bounding box center [108, 154] width 135 height 15
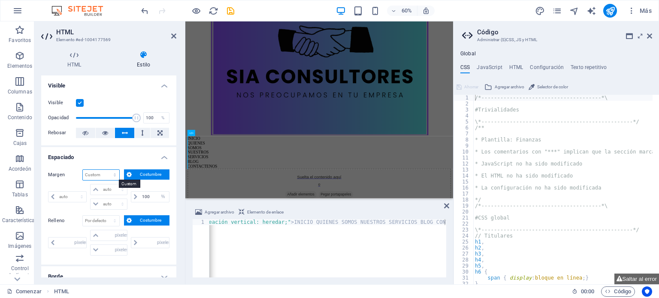
click at [111, 176] on select "Por defecto auto píxeles % movimiento rápido del ojo Volkswagen vh Costumbre" at bounding box center [101, 175] width 36 height 10
click at [83, 170] on select "Por defecto auto píxeles % movimiento rápido del ojo Volkswagen vh Costumbre" at bounding box center [101, 175] width 36 height 10
select select "DISABLED_OPTION_VALUE"
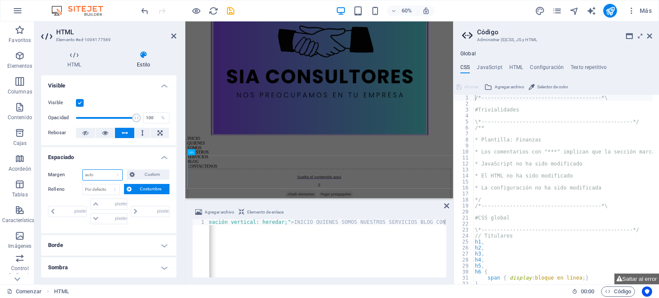
scroll to position [191, 0]
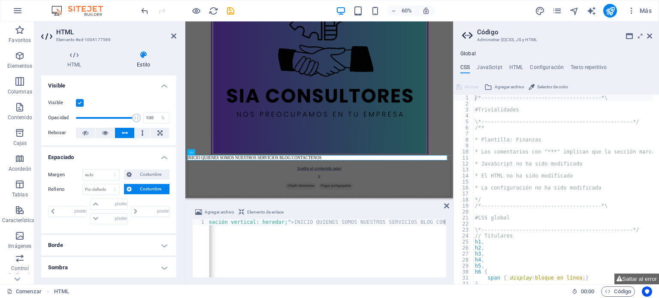
click at [118, 197] on div "Relleno Por defecto píxeles movimiento rápido del ojo % vh Volkswagen Costumbre…" at bounding box center [108, 205] width 121 height 43
drag, startPoint x: 118, startPoint y: 197, endPoint x: 151, endPoint y: 170, distance: 42.4
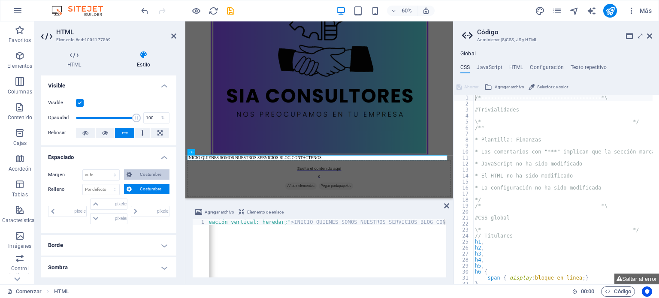
click at [151, 170] on div "Margen Por defecto auto píxeles % movimiento rápido del ojo Volkswagen vh Costu…" at bounding box center [108, 198] width 135 height 71
click at [151, 170] on span "Costumbre" at bounding box center [150, 175] width 33 height 10
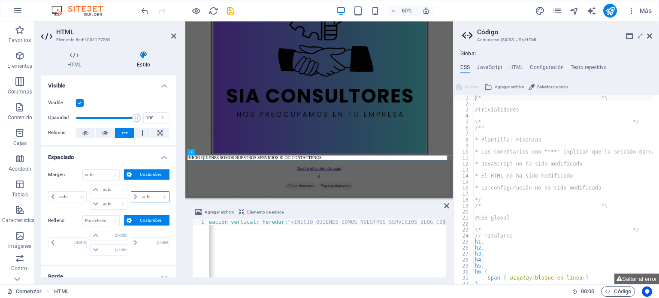
click at [147, 197] on select "auto píxeles % movimiento rápido del ojo Volkswagen vh" at bounding box center [150, 197] width 38 height 10
click at [131, 192] on select "auto píxeles % movimiento rápido del ojo Volkswagen vh" at bounding box center [150, 197] width 38 height 10
select select "DISABLED_OPTION_VALUE"
click at [153, 219] on font "Costumbre" at bounding box center [150, 220] width 21 height 5
click at [154, 230] on div "Margen Por defecto auto píxeles % movimiento rápido del ojo Volkswagen vh Costu…" at bounding box center [108, 198] width 135 height 71
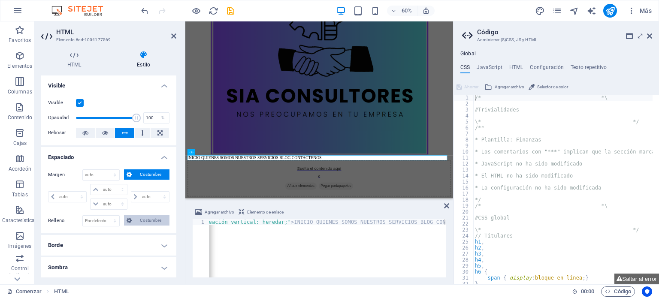
click at [154, 230] on div "Margen Por defecto auto píxeles % movimiento rápido del ojo Volkswagen vh Costu…" at bounding box center [108, 198] width 135 height 71
click at [153, 221] on font "Costumbre" at bounding box center [150, 220] width 21 height 5
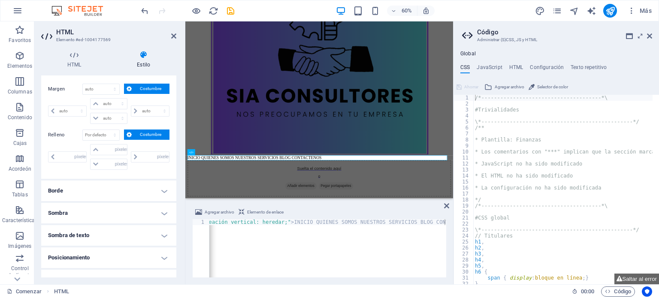
scroll to position [87, 0]
click at [165, 189] on h4 "Borde" at bounding box center [108, 190] width 135 height 21
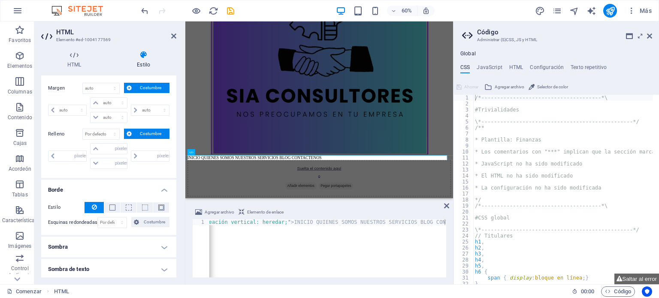
click at [165, 189] on h4 "Borde" at bounding box center [108, 187] width 135 height 15
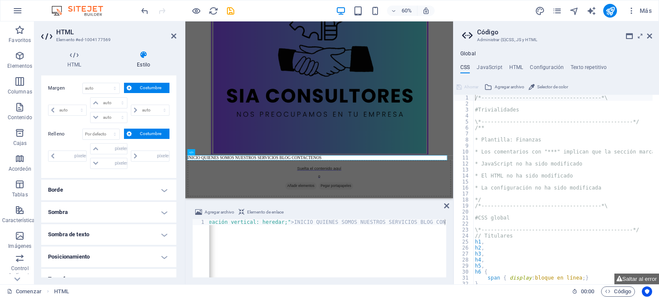
click at [165, 189] on h4 "Borde" at bounding box center [108, 190] width 135 height 21
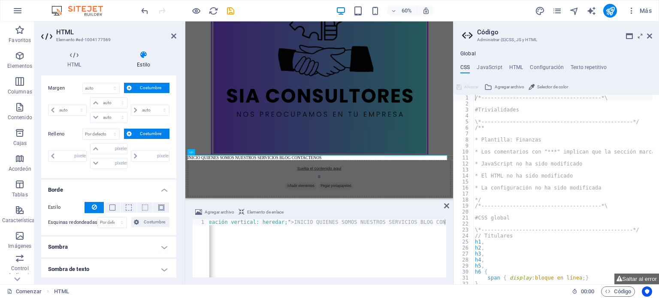
click at [155, 192] on h4 "Borde" at bounding box center [108, 187] width 135 height 15
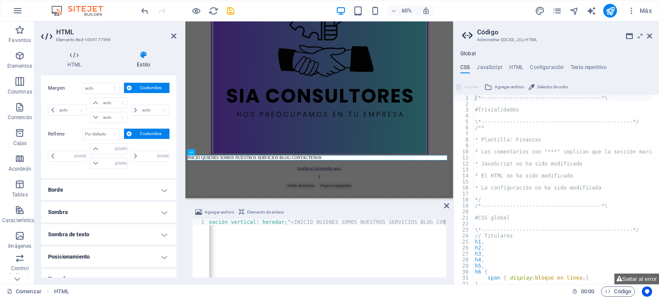
click at [160, 193] on h4 "Borde" at bounding box center [108, 190] width 135 height 21
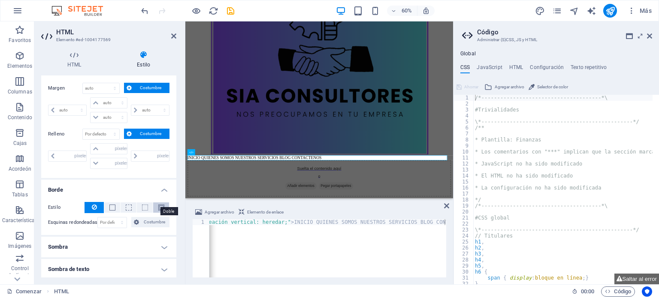
click at [159, 206] on span at bounding box center [161, 208] width 6 height 6
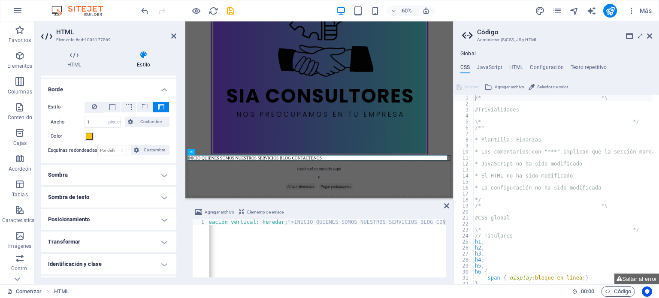
scroll to position [188, 0]
click at [163, 214] on h4 "Posicionamiento" at bounding box center [108, 218] width 135 height 21
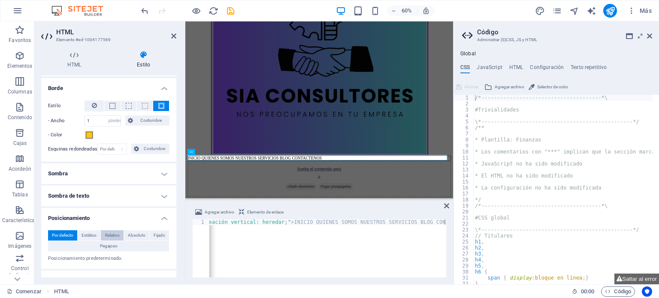
click at [105, 237] on span "Relativo" at bounding box center [112, 236] width 15 height 10
click at [133, 233] on font "Absoluto" at bounding box center [137, 235] width 18 height 5
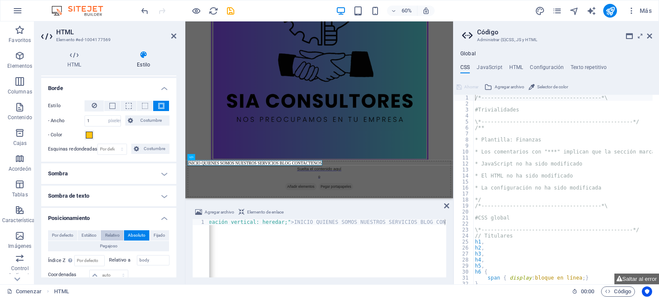
click at [115, 233] on font "Relativo" at bounding box center [112, 235] width 15 height 5
click at [89, 233] on font "Estático" at bounding box center [89, 235] width 15 height 5
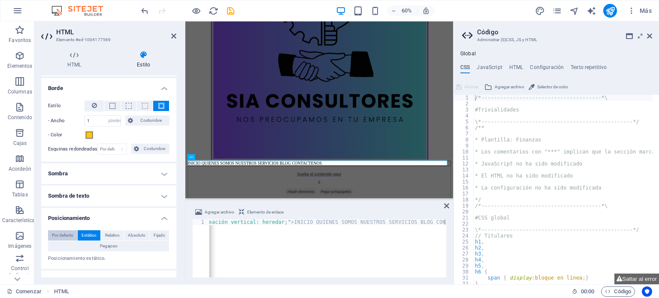
click at [65, 233] on font "Por defecto" at bounding box center [62, 235] width 21 height 5
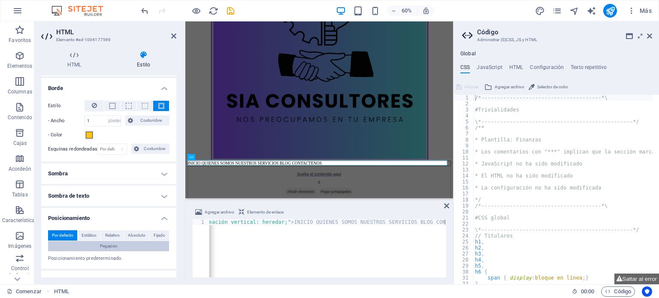
drag, startPoint x: 65, startPoint y: 233, endPoint x: 105, endPoint y: 245, distance: 41.7
click at [105, 245] on font "Pegajoso" at bounding box center [109, 246] width 18 height 5
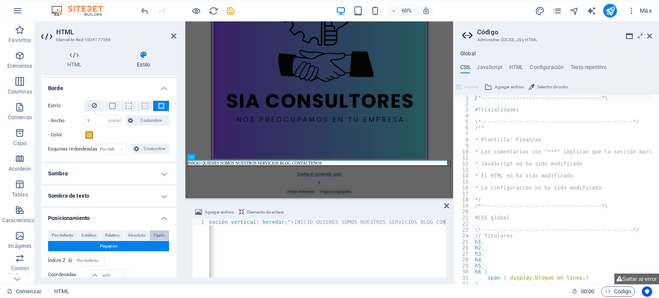
click at [160, 231] on span "Fijado" at bounding box center [160, 236] width 12 height 10
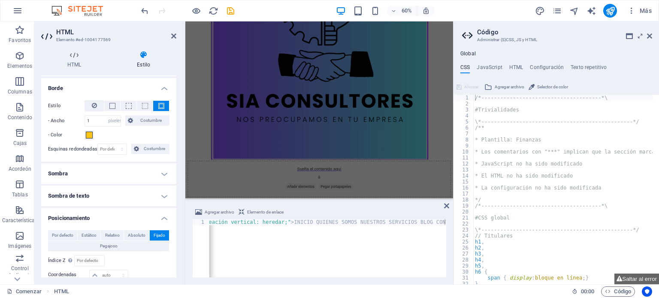
click at [118, 263] on div "Relativo a body" at bounding box center [139, 260] width 61 height 11
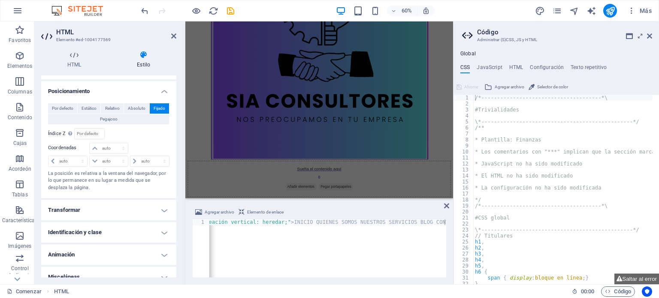
scroll to position [323, 0]
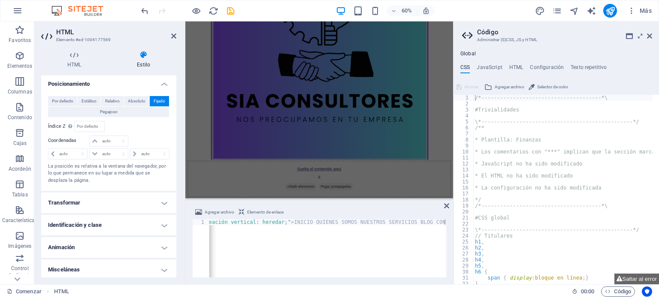
click at [118, 263] on h4 "Misceláneas" at bounding box center [108, 270] width 135 height 21
click at [175, 36] on icon at bounding box center [173, 36] width 5 height 7
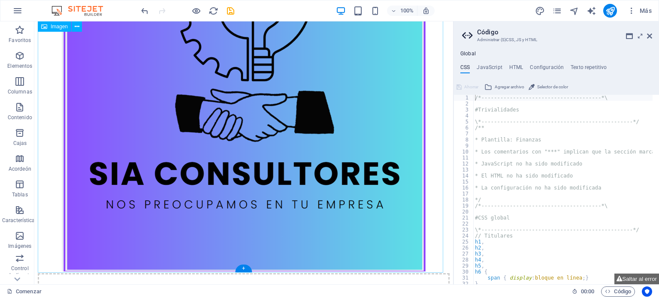
scroll to position [215, 0]
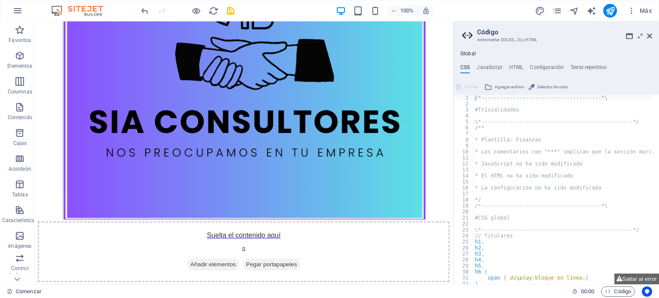
click at [82, 9] on img at bounding box center [81, 11] width 64 height 10
click at [91, 14] on img at bounding box center [81, 11] width 64 height 10
